Goal: Information Seeking & Learning: Compare options

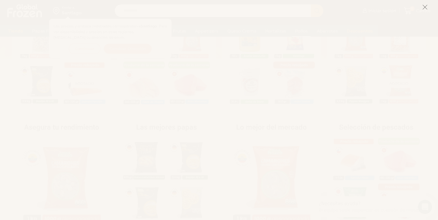
scroll to position [178, 0]
click at [425, 7] on line at bounding box center [425, 7] width 4 height 4
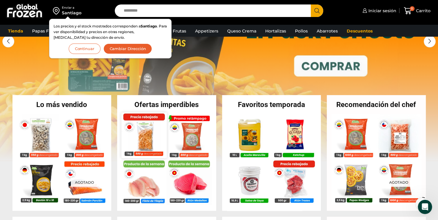
scroll to position [0, 0]
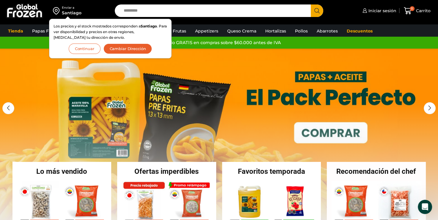
click at [121, 50] on button "Cambiar Dirección" at bounding box center [128, 48] width 49 height 10
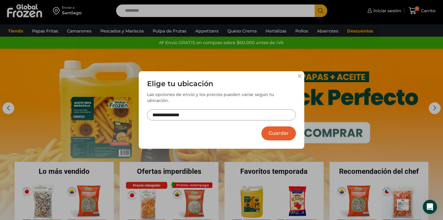
click at [196, 110] on input "**********" at bounding box center [221, 114] width 149 height 11
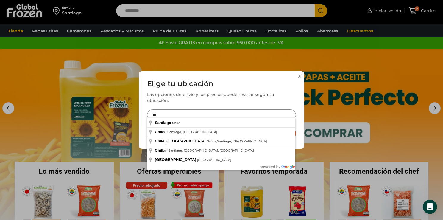
type input "*"
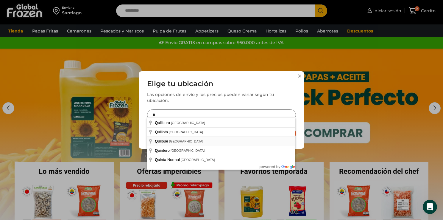
type input "**********"
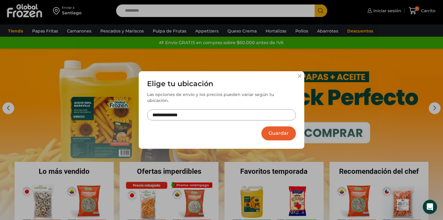
click at [281, 131] on button "Guardar" at bounding box center [278, 133] width 35 height 14
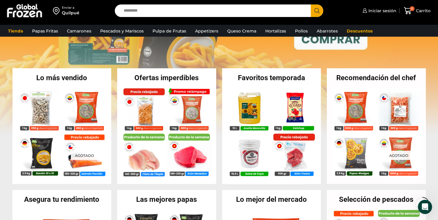
scroll to position [119, 0]
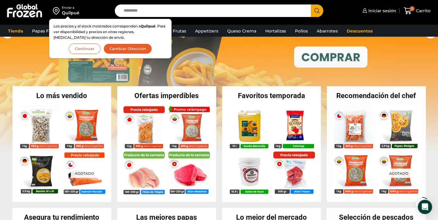
scroll to position [89, 0]
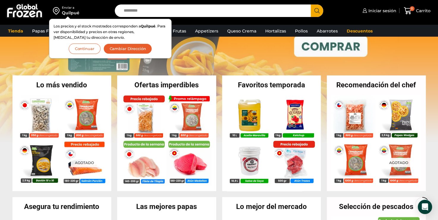
click at [84, 49] on button "Continuar" at bounding box center [85, 48] width 32 height 10
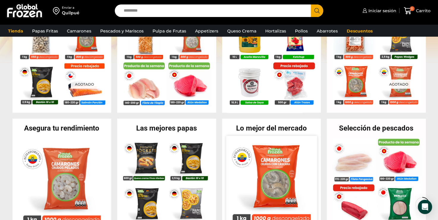
scroll to position [208, 0]
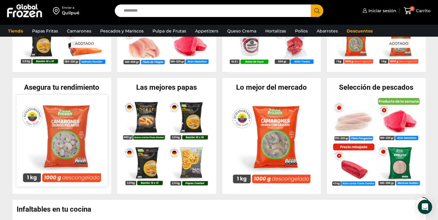
click at [71, 137] on img at bounding box center [61, 140] width 91 height 91
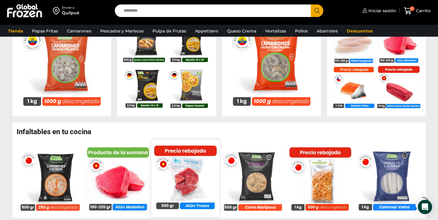
scroll to position [357, 0]
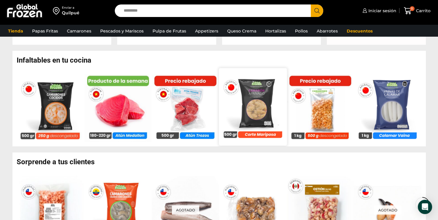
click at [262, 104] on img at bounding box center [253, 106] width 68 height 68
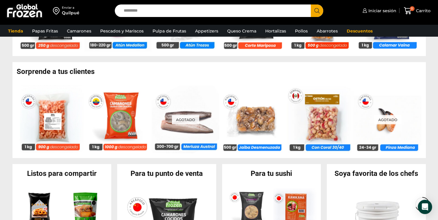
scroll to position [446, 0]
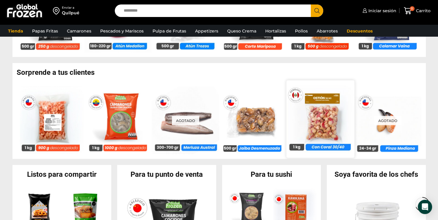
click at [322, 120] on img at bounding box center [320, 119] width 68 height 68
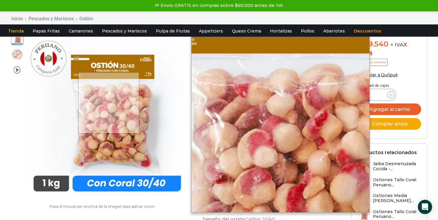
scroll to position [89, 0]
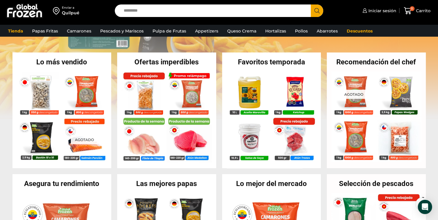
scroll to position [1, 0]
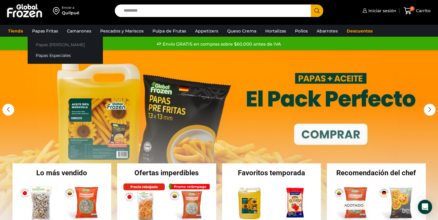
click at [46, 44] on link "Papas [PERSON_NAME]" at bounding box center [65, 44] width 75 height 11
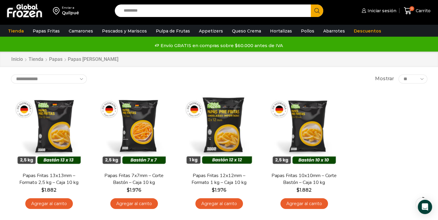
scroll to position [30, 0]
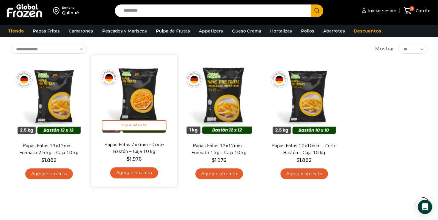
click at [138, 101] on img at bounding box center [134, 97] width 77 height 77
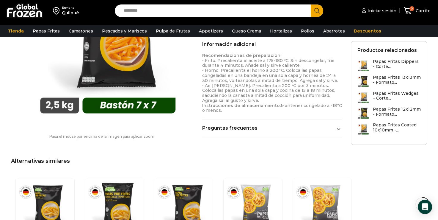
scroll to position [387, 0]
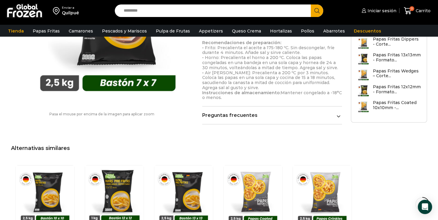
click at [338, 114] on icon at bounding box center [339, 116] width 4 height 4
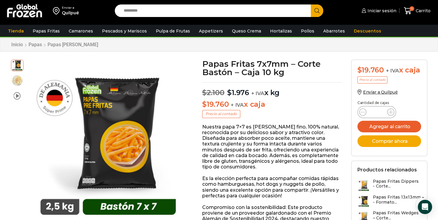
scroll to position [0, 0]
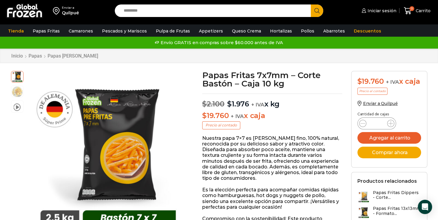
drag, startPoint x: 1, startPoint y: 1, endPoint x: 161, endPoint y: 66, distance: 172.7
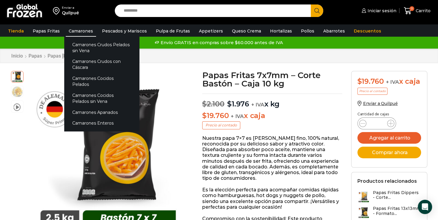
click at [74, 31] on link "Camarones" at bounding box center [81, 30] width 30 height 11
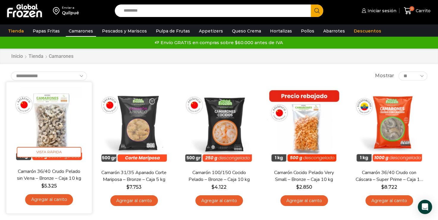
click at [53, 130] on img at bounding box center [49, 124] width 77 height 77
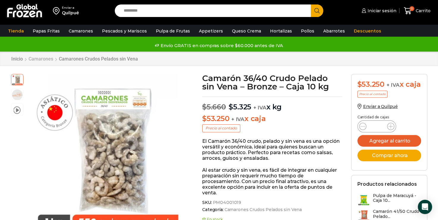
click at [43, 59] on link "Camarones" at bounding box center [40, 59] width 25 height 6
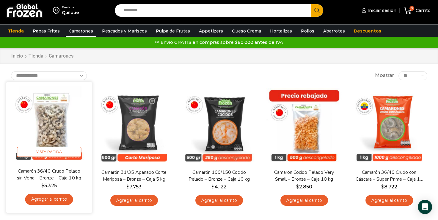
scroll to position [30, 0]
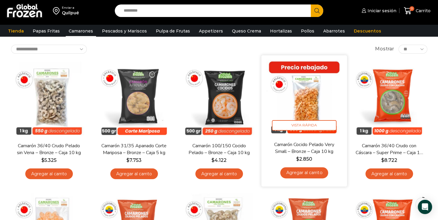
click at [308, 103] on img at bounding box center [304, 97] width 77 height 77
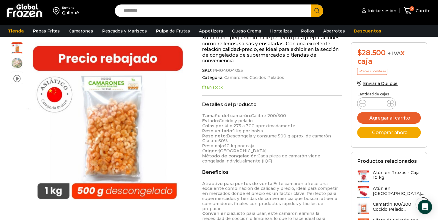
scroll to position [238, 0]
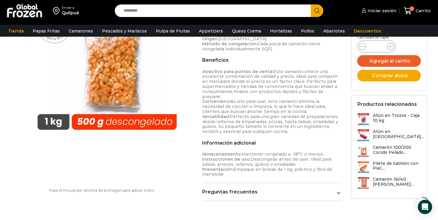
click at [338, 192] on icon at bounding box center [338, 193] width 3 height 2
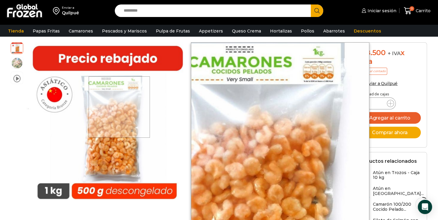
scroll to position [0, 0]
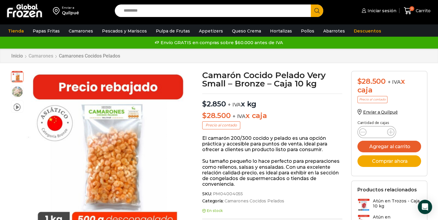
click at [43, 56] on link "Camarones" at bounding box center [40, 56] width 25 height 6
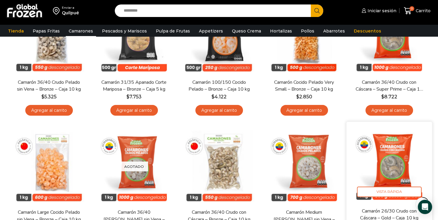
scroll to position [119, 0]
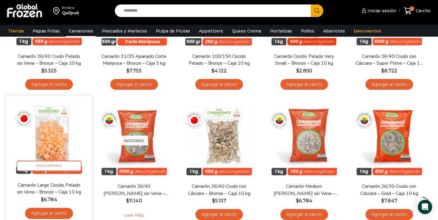
click at [61, 145] on img at bounding box center [49, 138] width 77 height 77
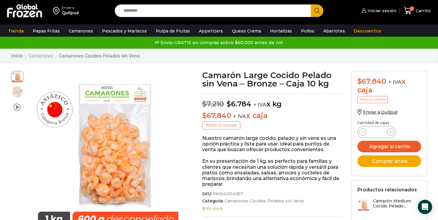
click at [43, 56] on link "Camarones" at bounding box center [40, 56] width 25 height 6
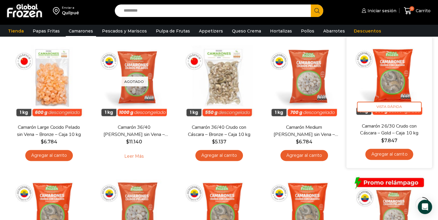
scroll to position [149, 0]
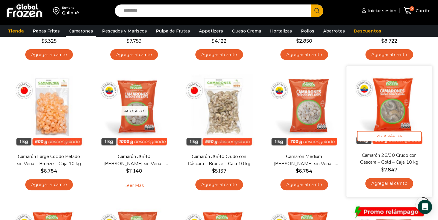
click at [394, 108] on img at bounding box center [389, 108] width 77 height 77
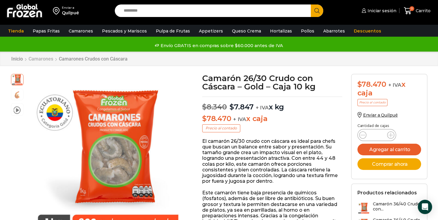
click at [46, 57] on link "Camarones" at bounding box center [40, 59] width 25 height 6
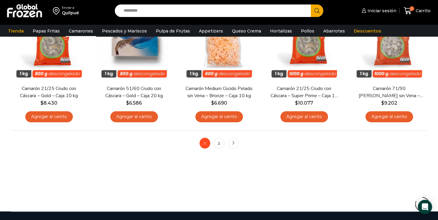
scroll to position [506, 0]
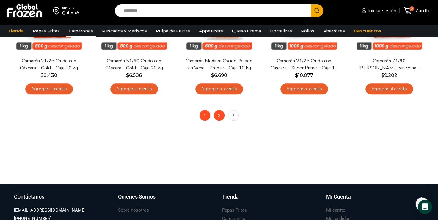
click at [219, 116] on link "2" at bounding box center [219, 115] width 11 height 11
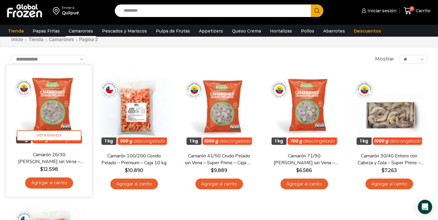
scroll to position [30, 0]
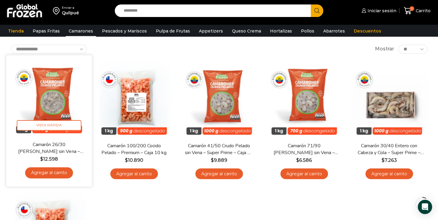
click at [50, 103] on img at bounding box center [49, 97] width 77 height 77
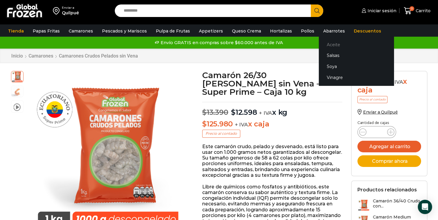
click at [323, 43] on link "Aceite" at bounding box center [356, 44] width 75 height 11
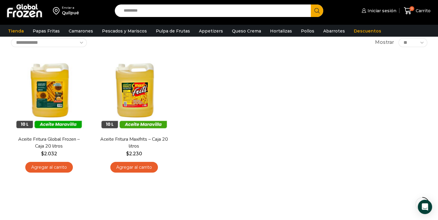
scroll to position [59, 0]
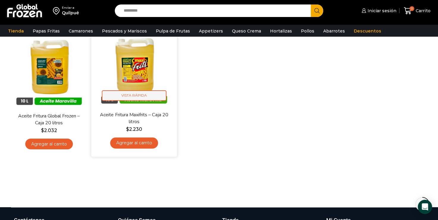
click at [132, 96] on span "Vista Rápida" at bounding box center [134, 95] width 65 height 10
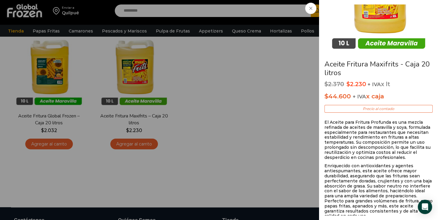
scroll to position [30, 0]
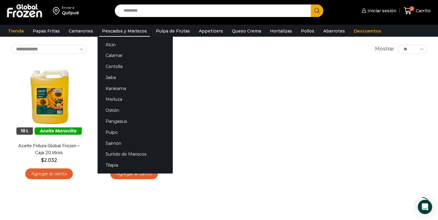
click at [125, 30] on link "Pescados y Mariscos" at bounding box center [124, 30] width 51 height 11
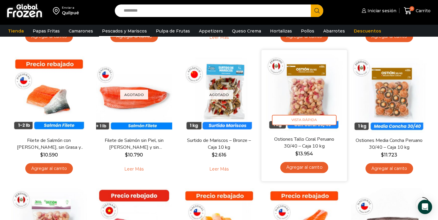
scroll to position [297, 0]
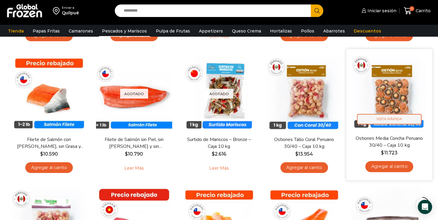
click at [395, 117] on span "Vista Rápida" at bounding box center [389, 119] width 65 height 10
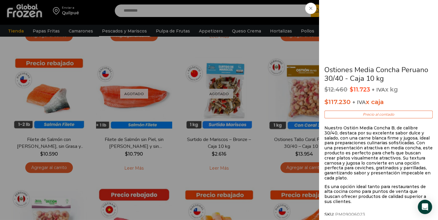
scroll to position [79, 0]
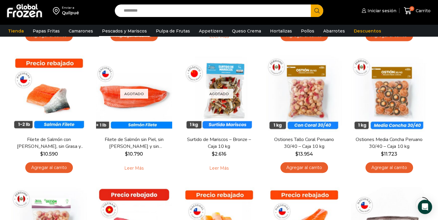
click at [435, 116] on div "Enviar a Quilpué Search input Search Iniciar sesión" at bounding box center [219, 49] width 438 height 692
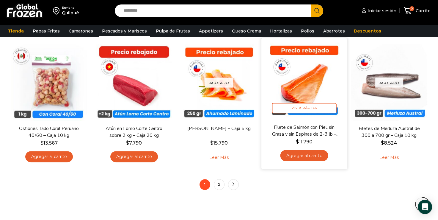
scroll to position [476, 0]
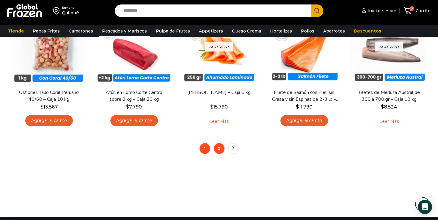
click at [217, 149] on link "2" at bounding box center [219, 148] width 11 height 11
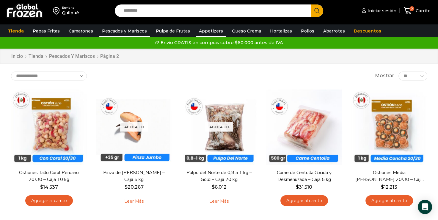
click at [205, 32] on link "Appetizers" at bounding box center [211, 30] width 30 height 11
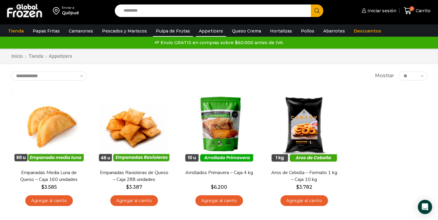
click at [165, 32] on link "Pulpa de Frutas" at bounding box center [173, 30] width 40 height 11
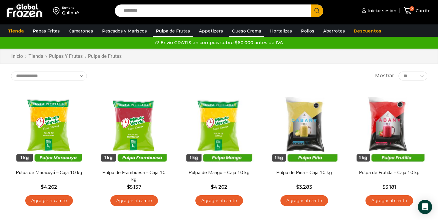
click at [233, 32] on link "Queso Crema" at bounding box center [246, 30] width 35 height 11
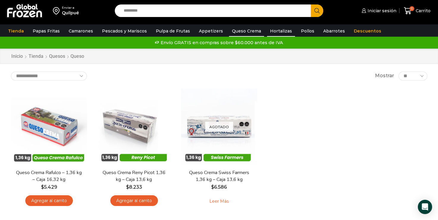
click at [271, 33] on link "Hortalizas" at bounding box center [281, 30] width 28 height 11
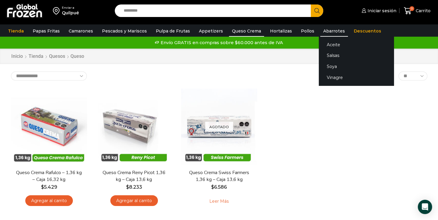
click at [321, 31] on link "Abarrotes" at bounding box center [334, 30] width 28 height 11
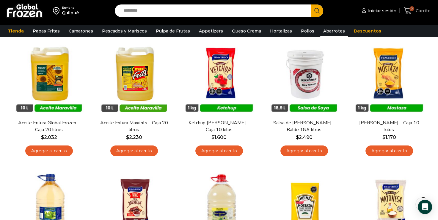
scroll to position [30, 0]
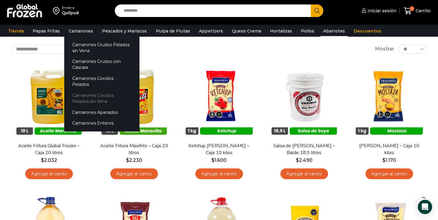
click at [96, 90] on link "Camarones Cocidos Pelados sin Vena" at bounding box center [101, 98] width 75 height 17
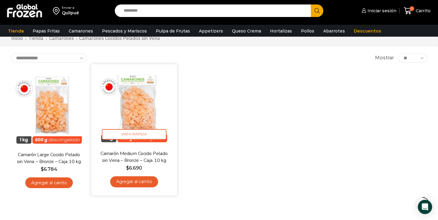
scroll to position [30, 0]
